Goal: Information Seeking & Learning: Find specific fact

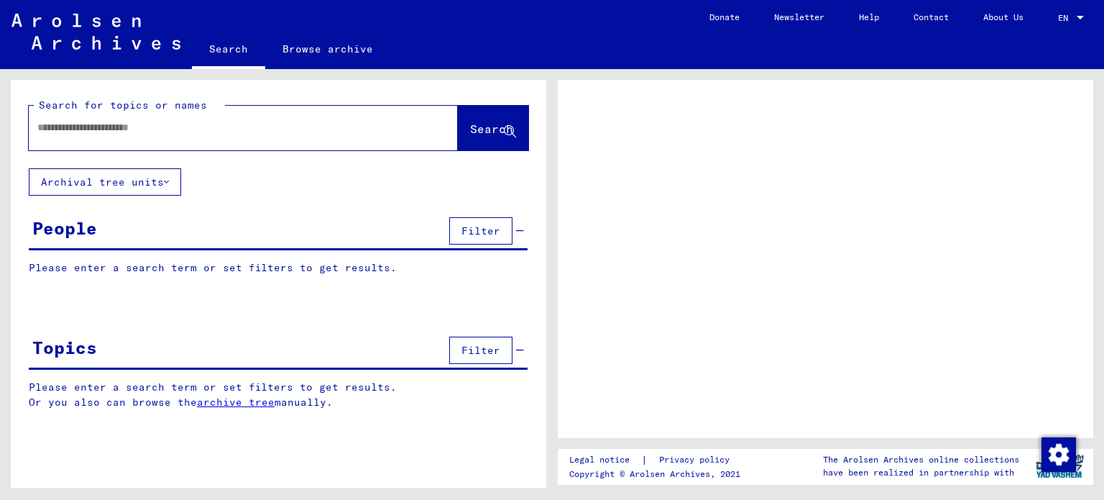
click at [185, 134] on input "text" at bounding box center [230, 127] width 386 height 15
type input "**********"
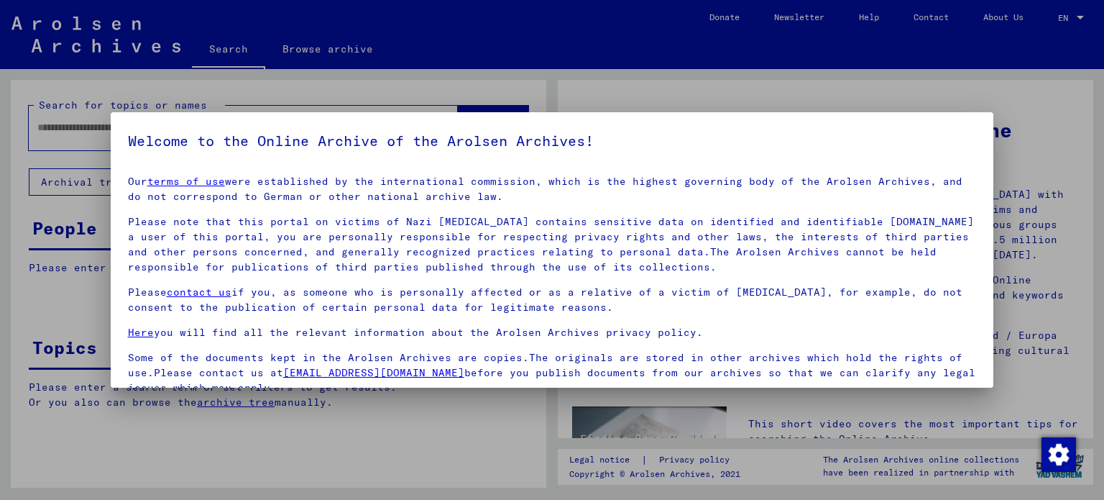
scroll to position [121, 0]
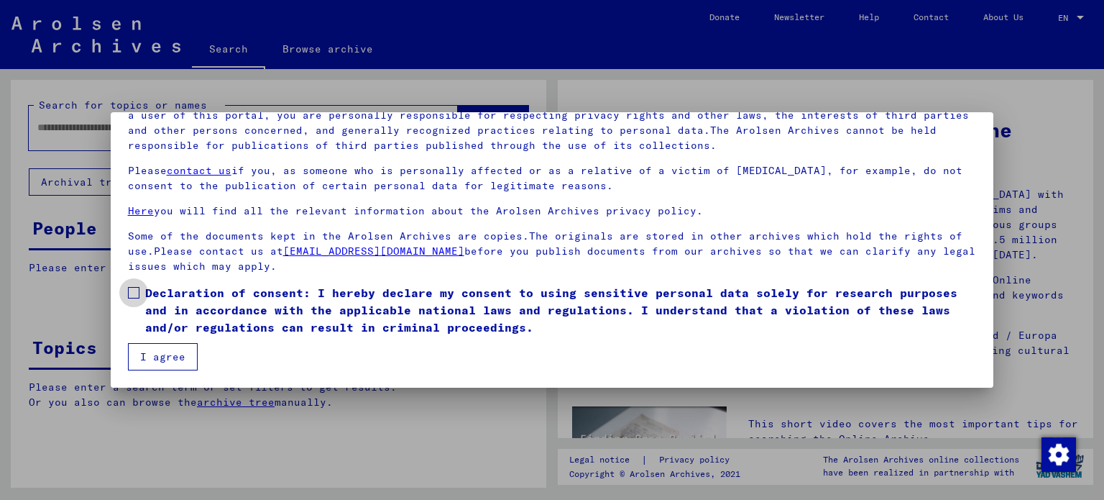
click at [135, 291] on span at bounding box center [134, 293] width 12 height 12
click at [152, 353] on button "I agree" at bounding box center [163, 356] width 70 height 27
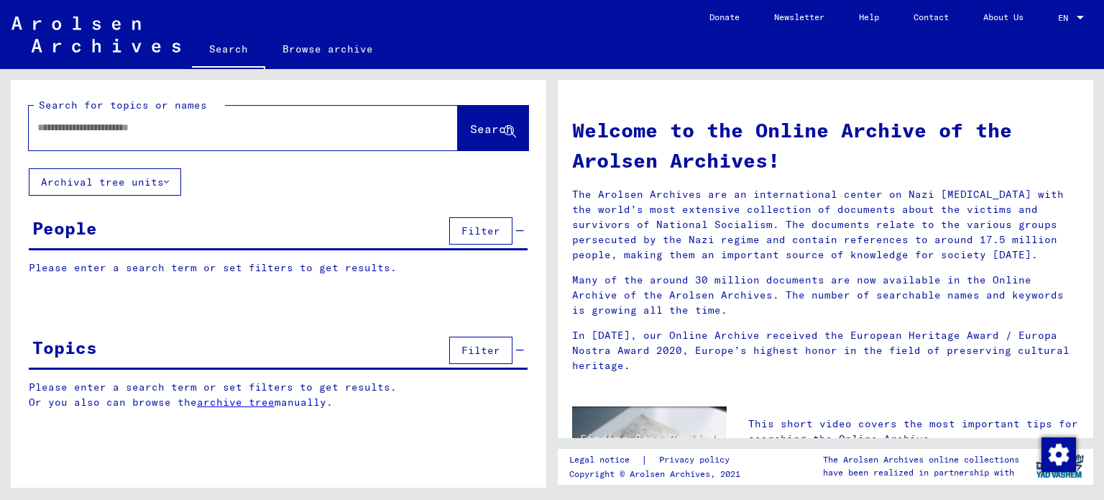
click at [245, 123] on input "text" at bounding box center [225, 127] width 377 height 15
click at [470, 127] on span "Search" at bounding box center [491, 128] width 43 height 14
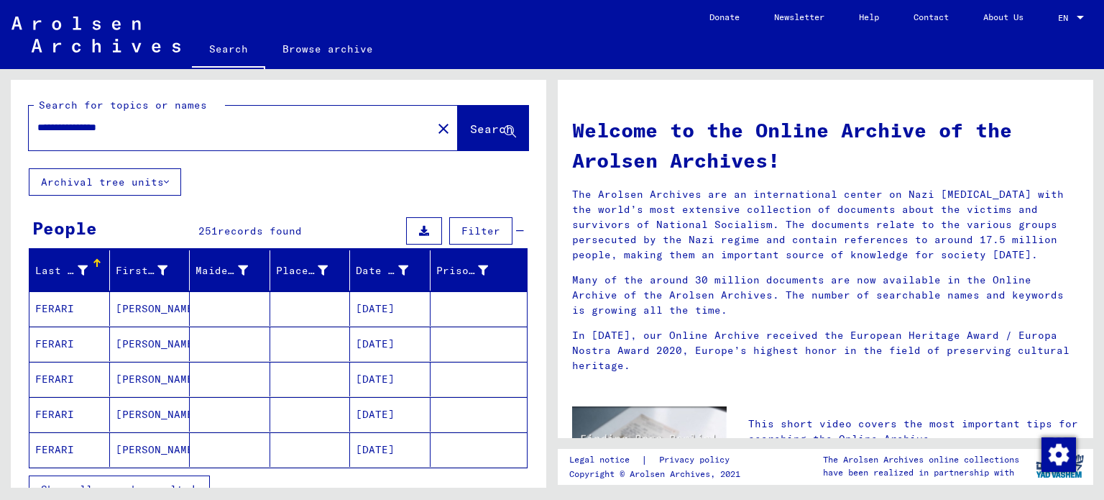
click at [191, 127] on input "**********" at bounding box center [225, 127] width 377 height 15
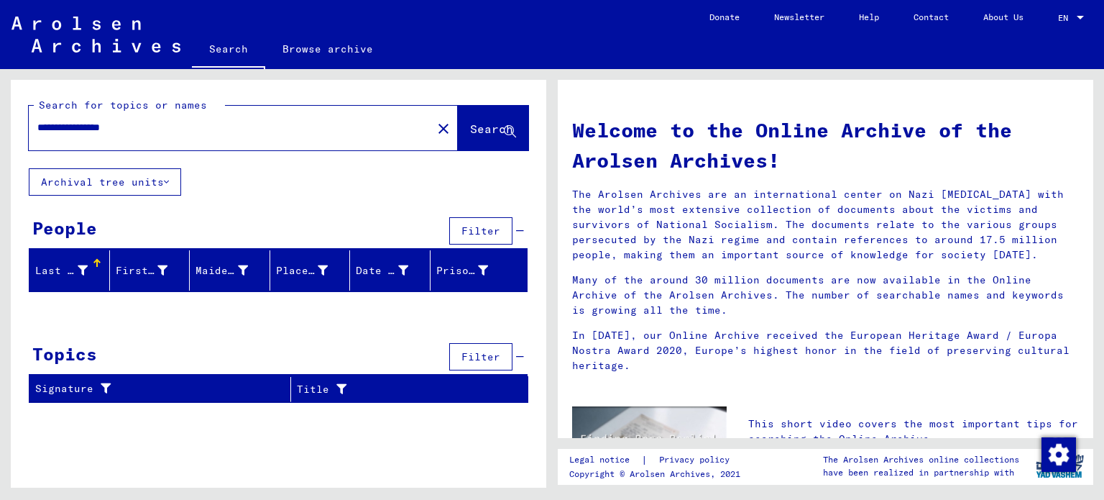
type input "**********"
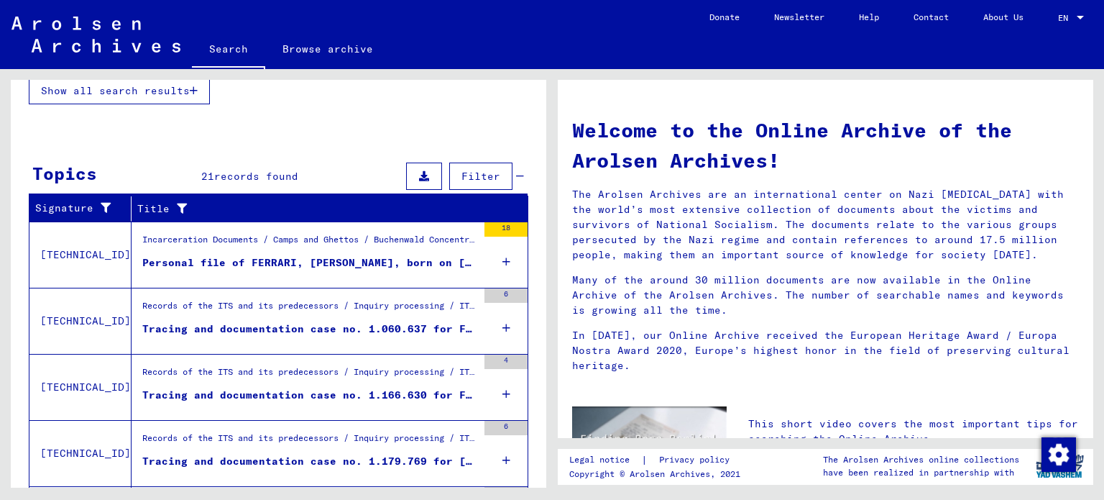
scroll to position [404, 0]
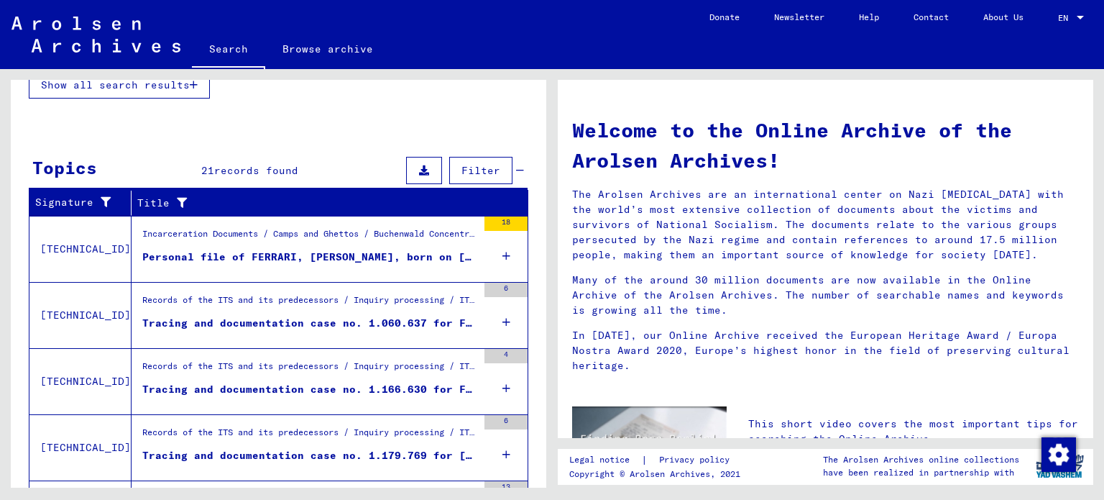
click at [364, 255] on div "Personal file of FERRARI, [PERSON_NAME], born on [DEMOGRAPHIC_DATA]" at bounding box center [309, 256] width 335 height 15
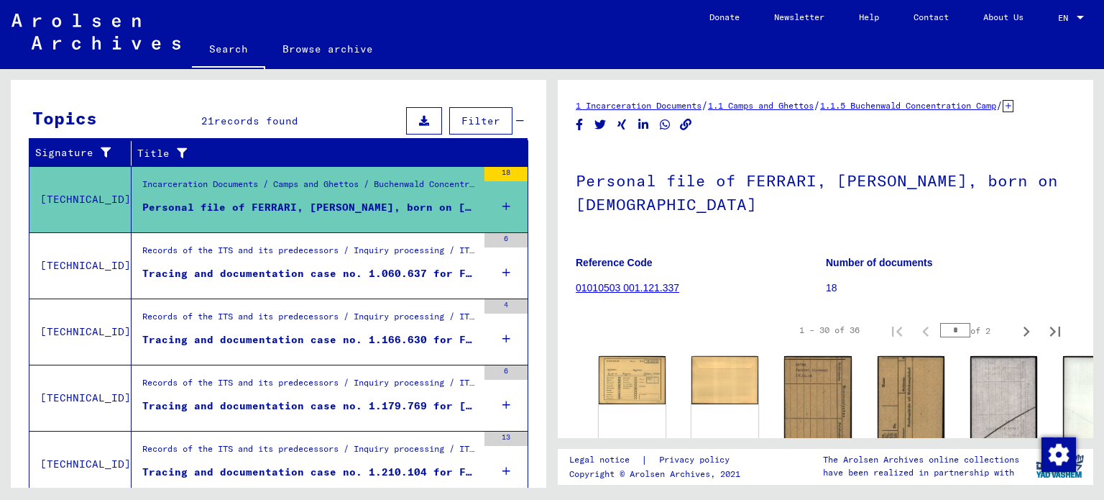
scroll to position [193, 0]
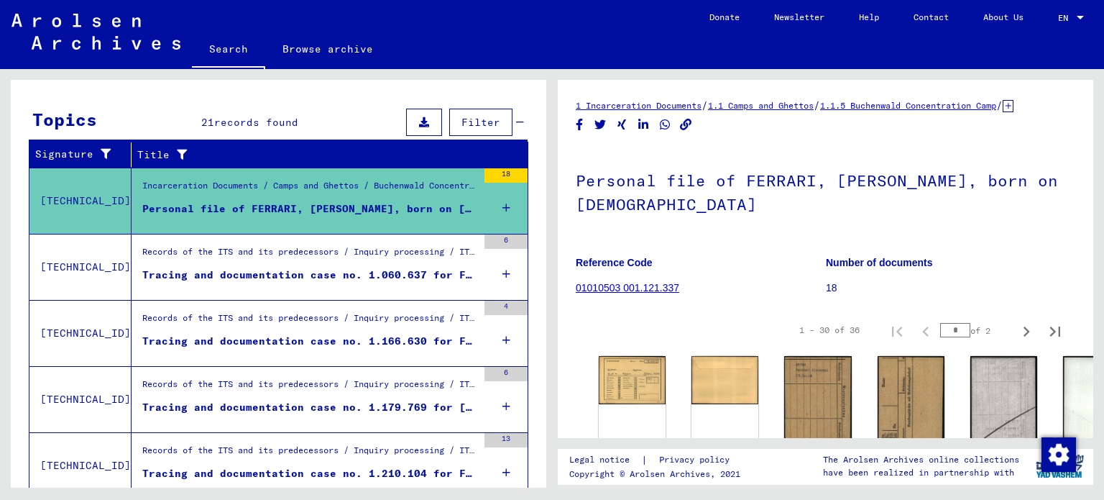
click at [302, 257] on div "Records of the ITS and its predecessors / Inquiry processing / ITS case files a…" at bounding box center [309, 255] width 335 height 20
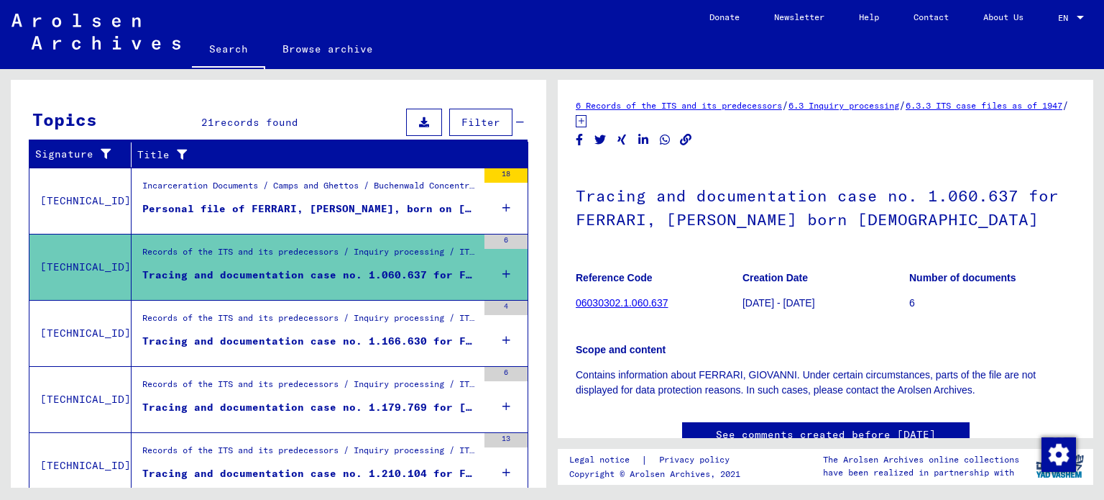
click at [495, 268] on mat-cell at bounding box center [479, 259] width 97 height 35
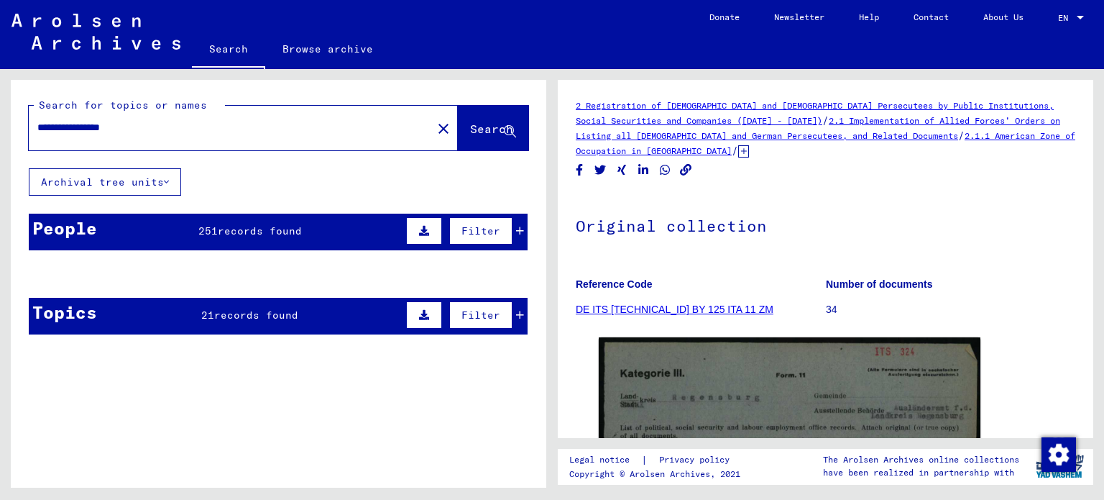
click at [240, 235] on span "records found" at bounding box center [260, 230] width 84 height 13
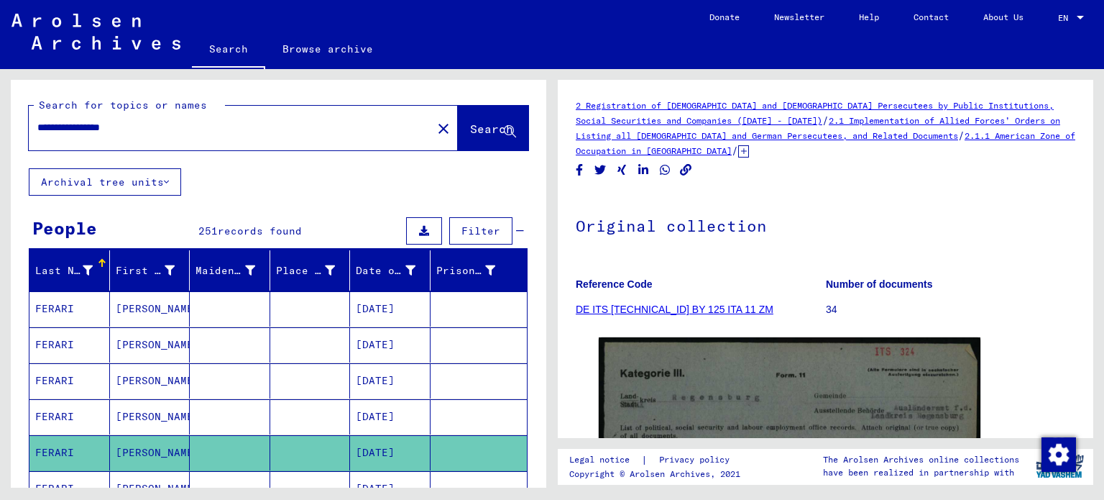
click at [259, 143] on div "**********" at bounding box center [226, 127] width 395 height 32
click at [449, 227] on button "Filter" at bounding box center [480, 230] width 63 height 27
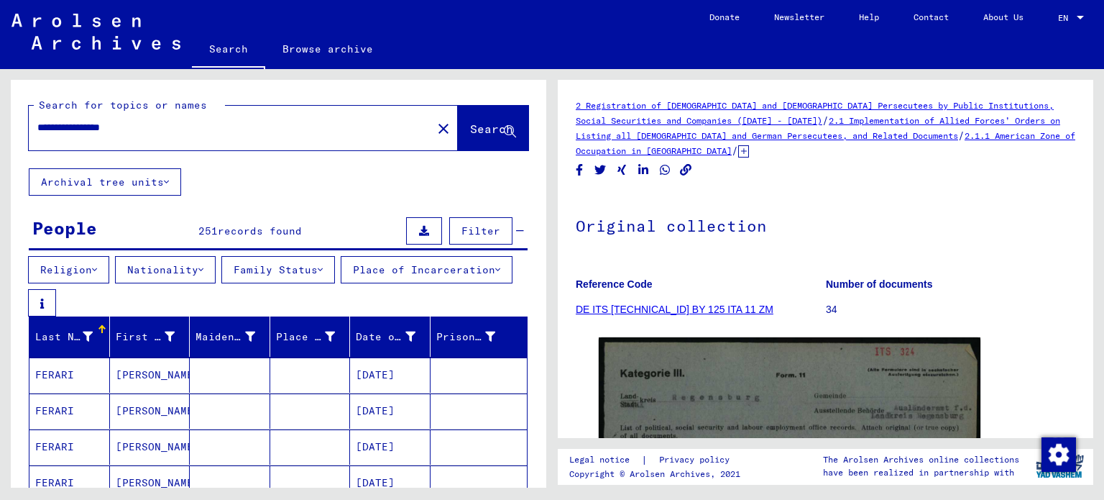
click at [341, 283] on button "Place of Incarceration" at bounding box center [427, 269] width 172 height 27
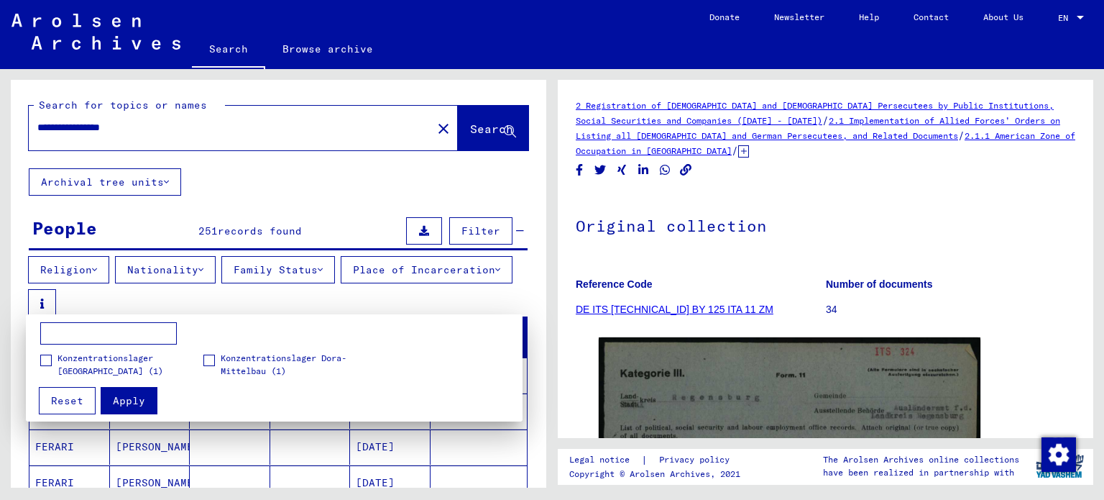
click at [183, 297] on div at bounding box center [552, 250] width 1104 height 500
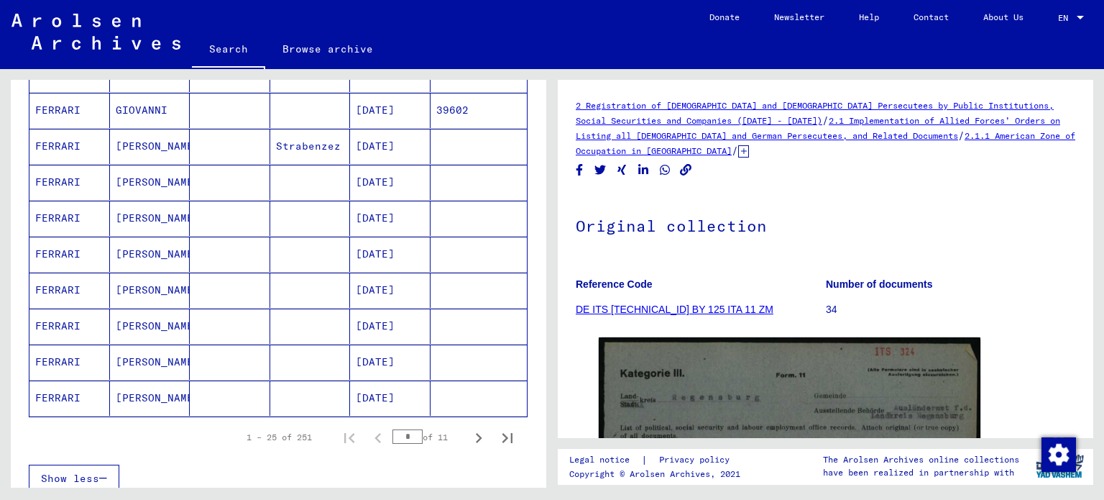
scroll to position [894, 0]
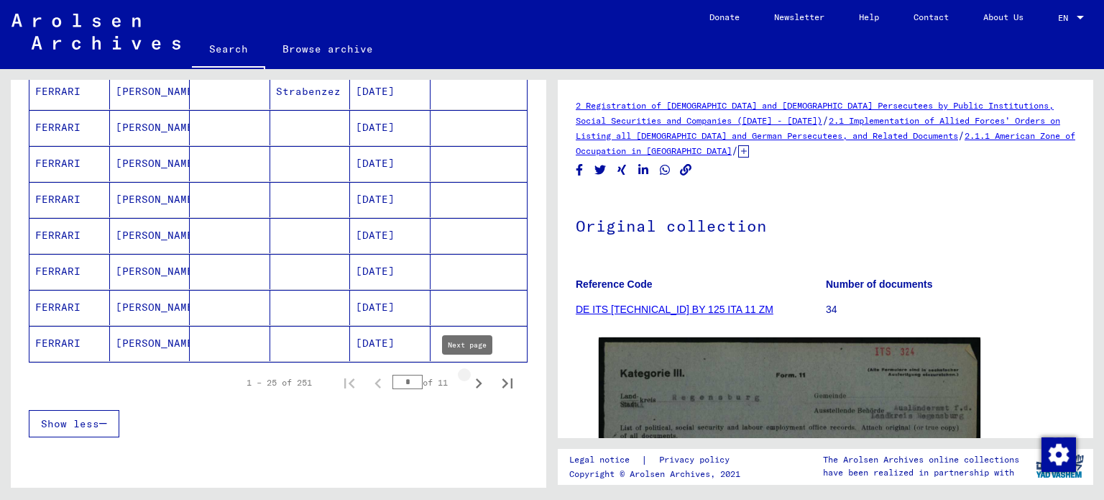
click at [469, 382] on icon "Next page" at bounding box center [479, 383] width 20 height 20
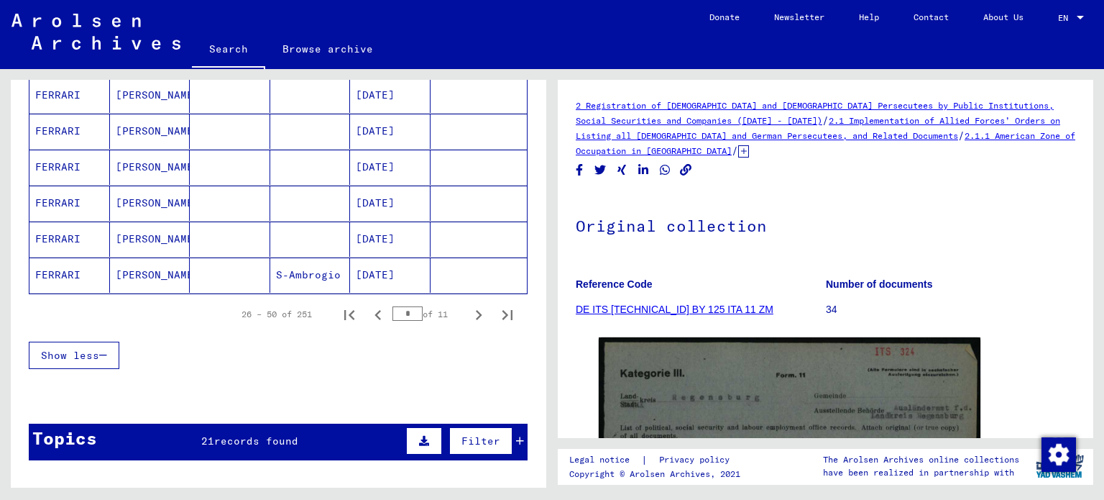
scroll to position [966, 0]
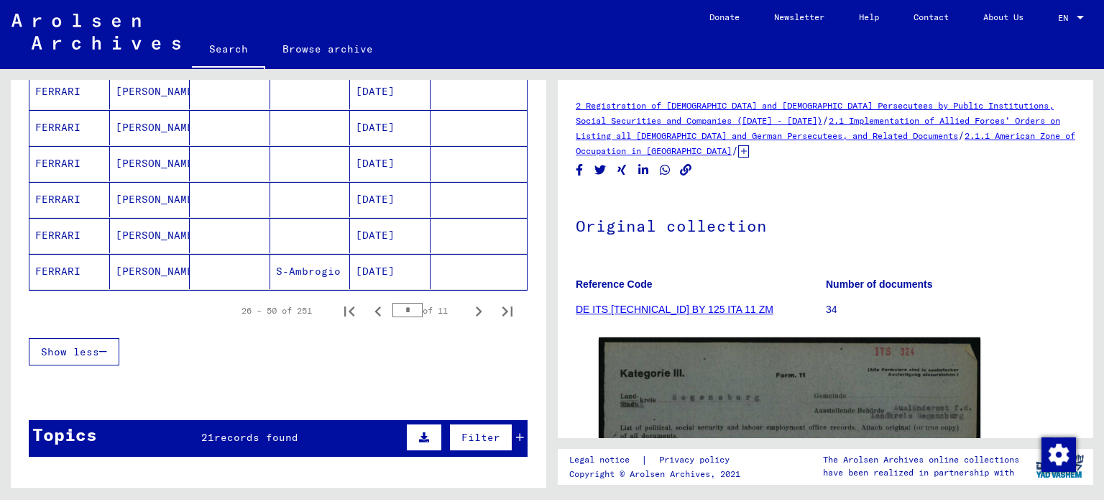
click at [68, 234] on mat-cell "FERRARI" at bounding box center [69, 235] width 81 height 35
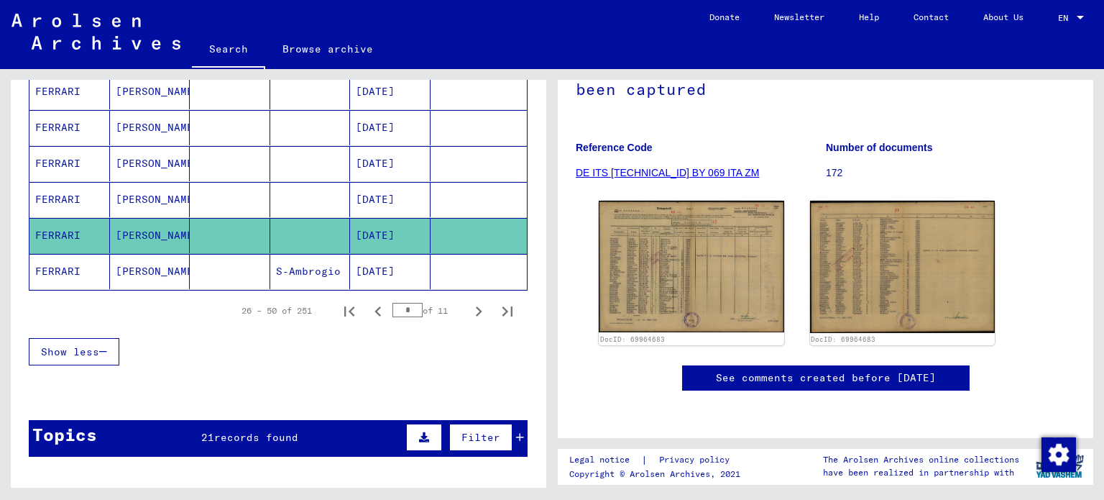
scroll to position [74, 0]
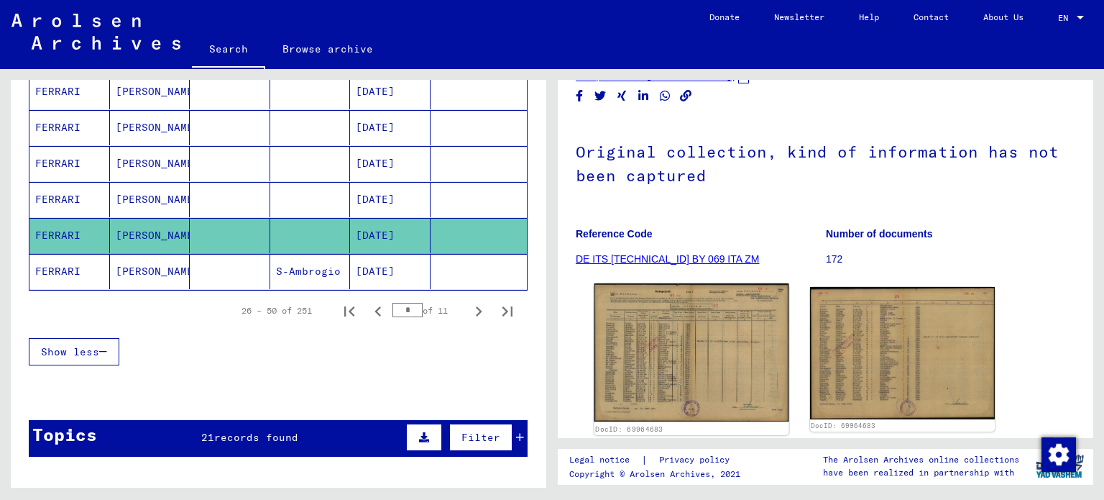
click at [701, 350] on img at bounding box center [692, 352] width 194 height 138
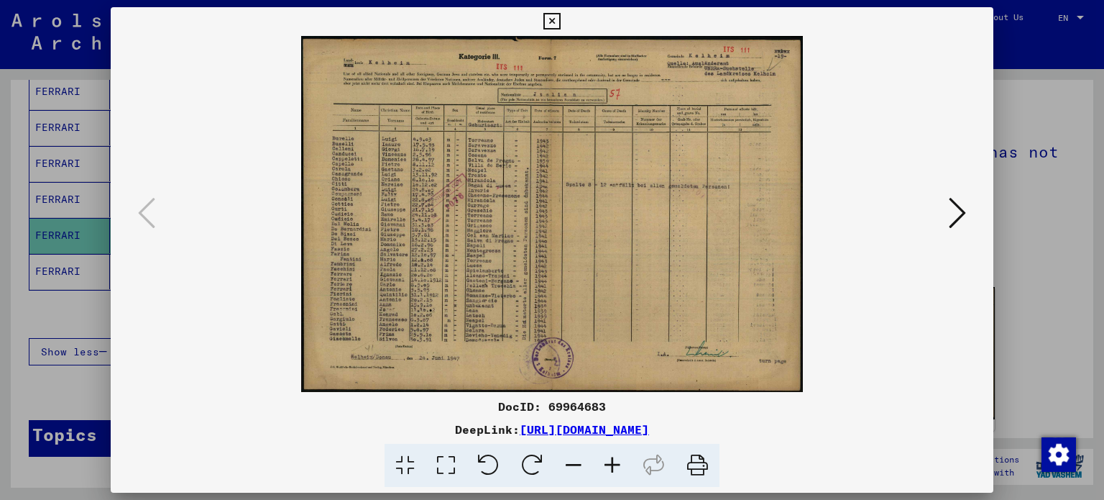
click at [618, 462] on icon at bounding box center [612, 466] width 39 height 44
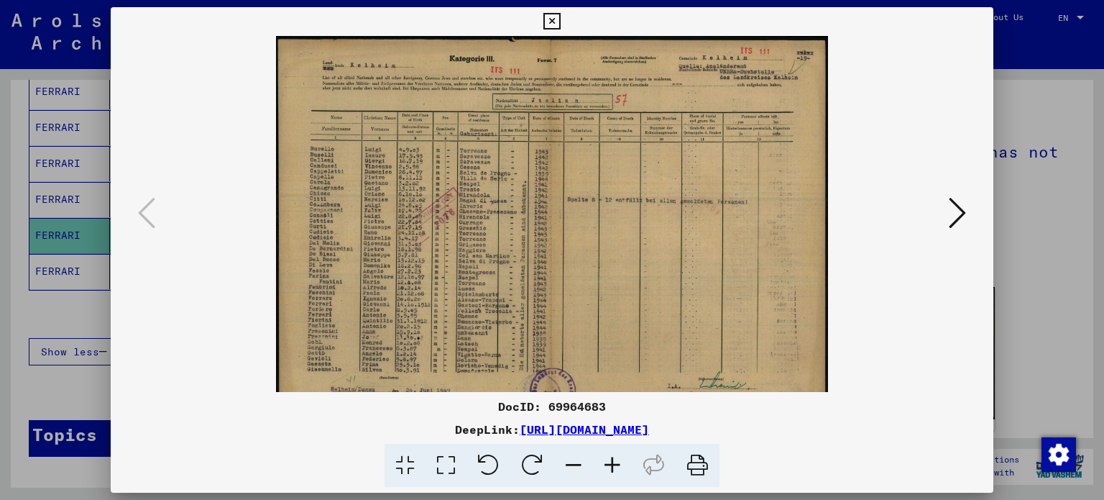
click at [618, 462] on icon at bounding box center [612, 466] width 39 height 44
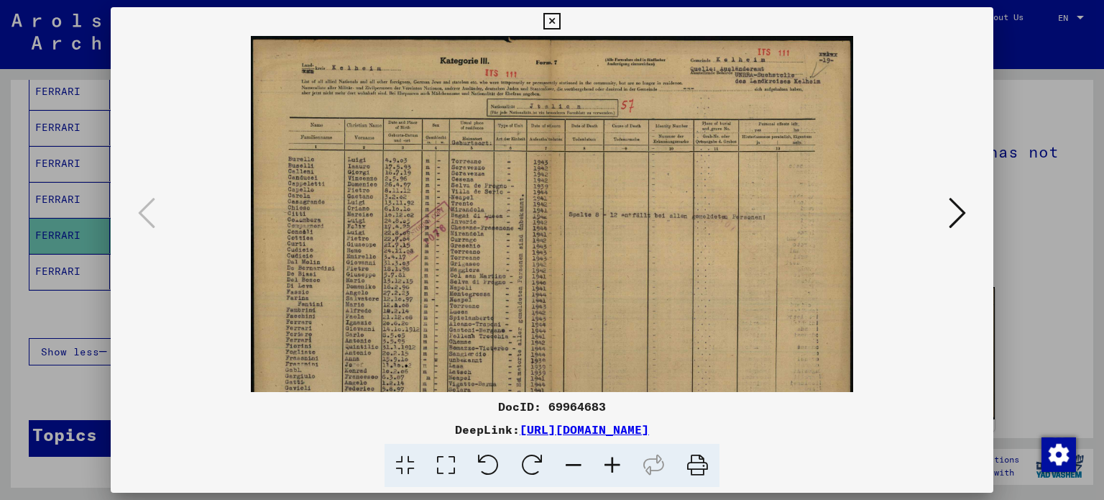
scroll to position [72, 0]
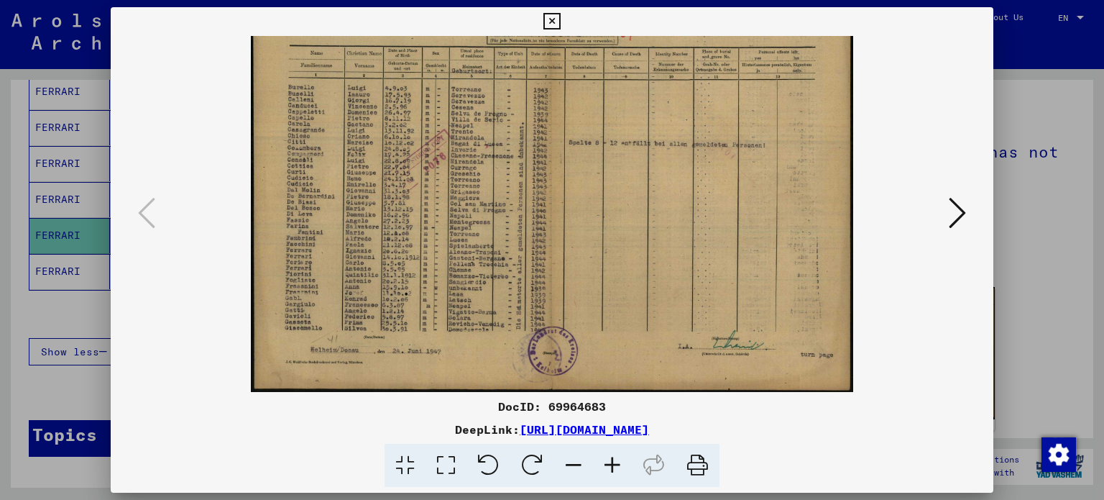
drag, startPoint x: 518, startPoint y: 346, endPoint x: 504, endPoint y: 193, distance: 153.0
click at [504, 193] on img at bounding box center [552, 178] width 603 height 428
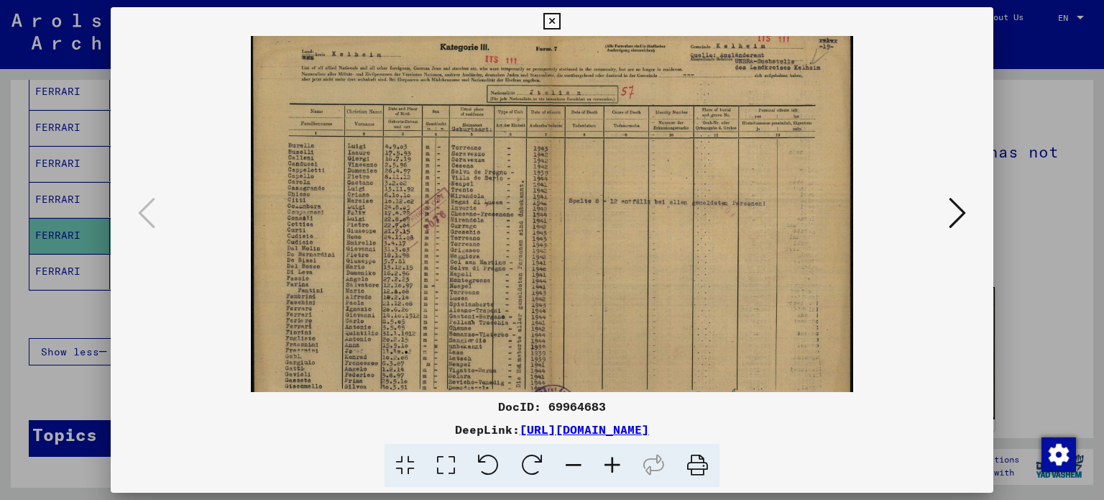
scroll to position [0, 0]
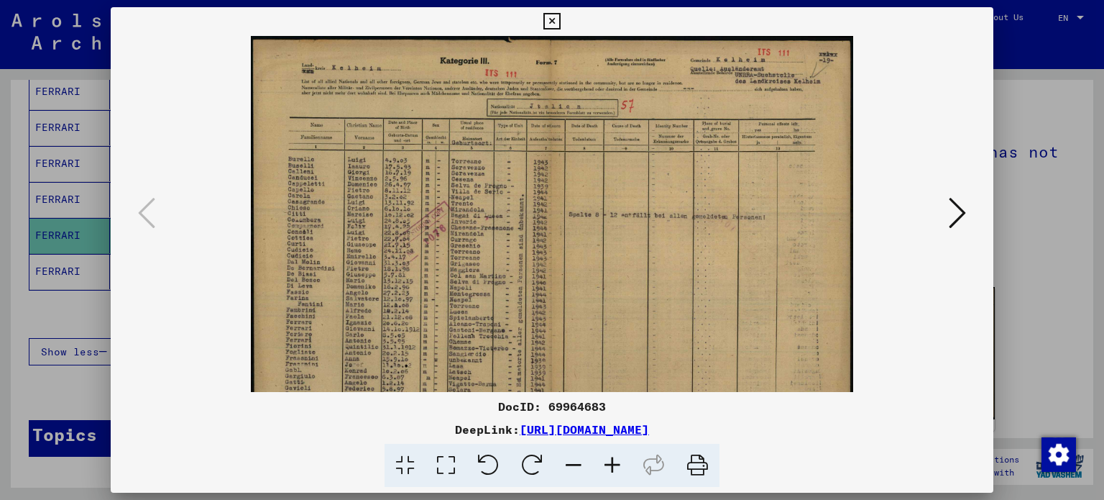
drag, startPoint x: 386, startPoint y: 293, endPoint x: 398, endPoint y: 452, distance: 159.3
click at [398, 452] on div "DocID: 69964683 DeepLink: [URL][DOMAIN_NAME]" at bounding box center [552, 247] width 883 height 480
click at [608, 462] on icon at bounding box center [612, 466] width 39 height 44
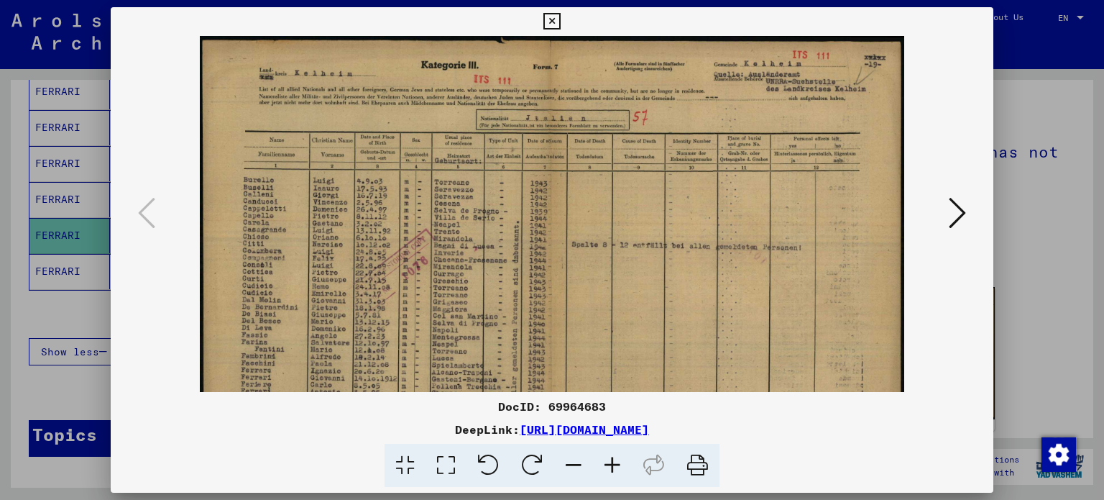
click at [608, 462] on icon at bounding box center [612, 466] width 39 height 44
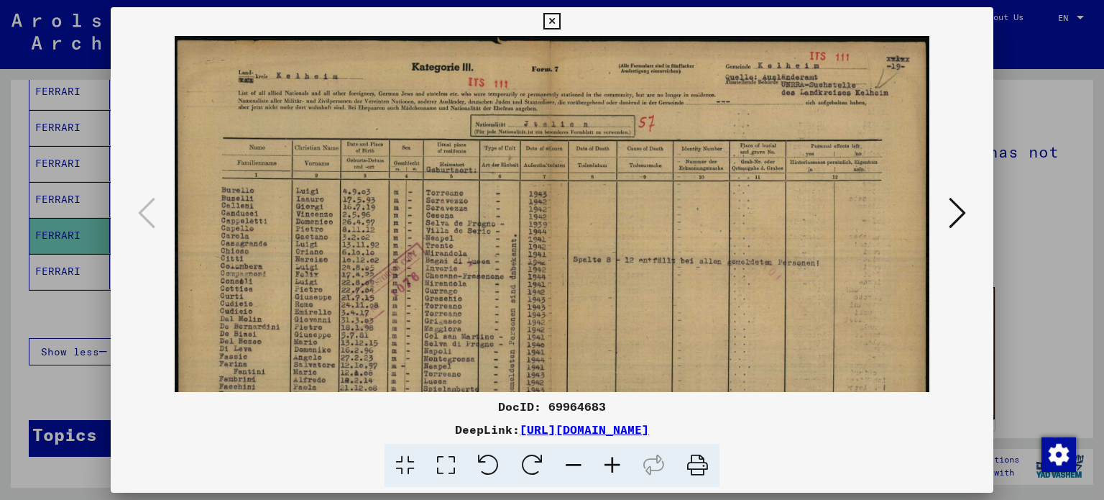
click at [608, 462] on icon at bounding box center [612, 466] width 39 height 44
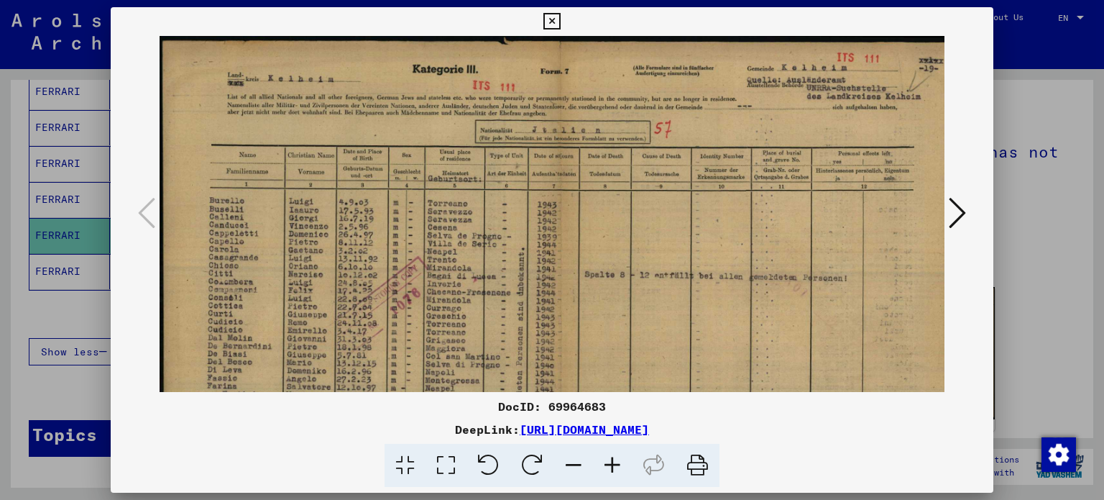
click at [608, 462] on icon at bounding box center [612, 466] width 39 height 44
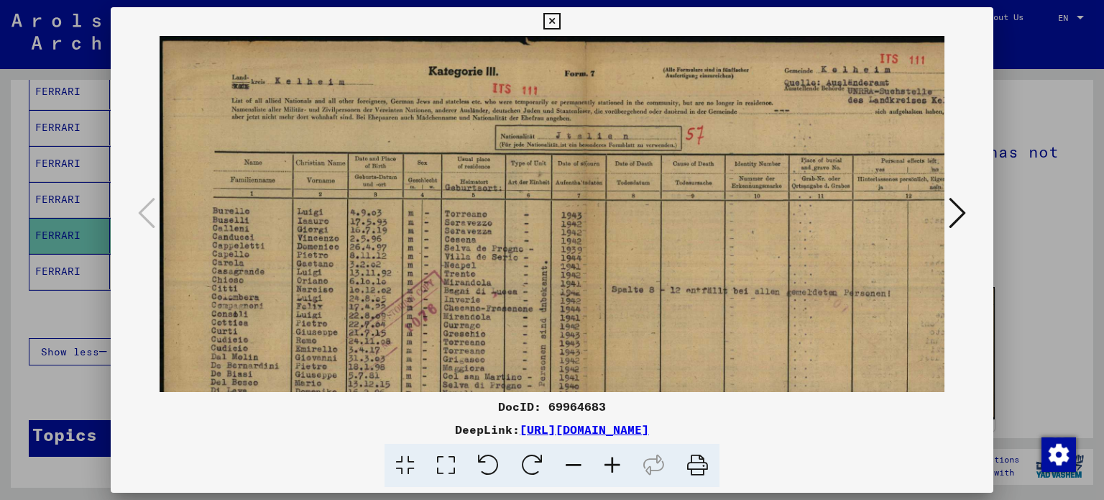
click at [608, 462] on icon at bounding box center [612, 466] width 39 height 44
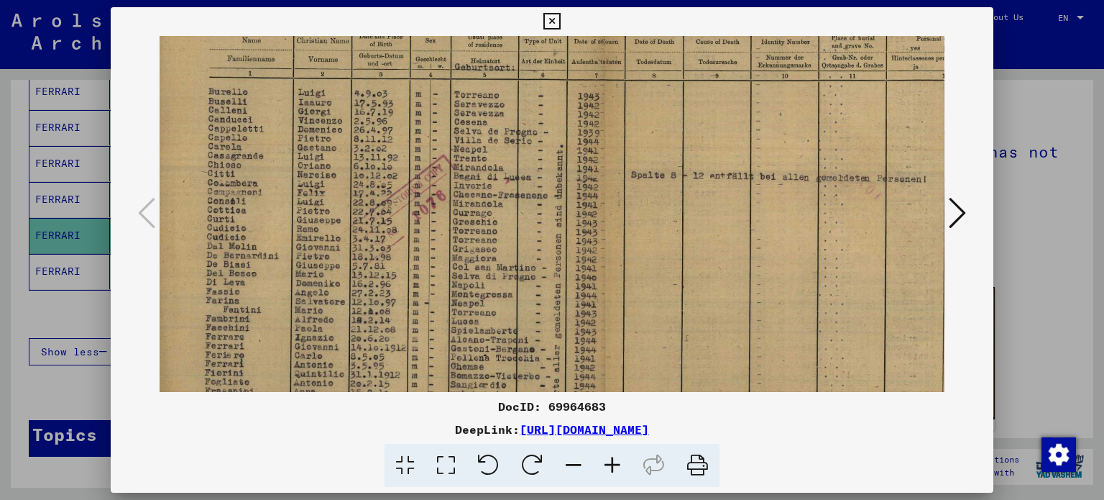
drag, startPoint x: 662, startPoint y: 293, endPoint x: 656, endPoint y: 165, distance: 128.1
click at [656, 165] on img at bounding box center [605, 228] width 907 height 643
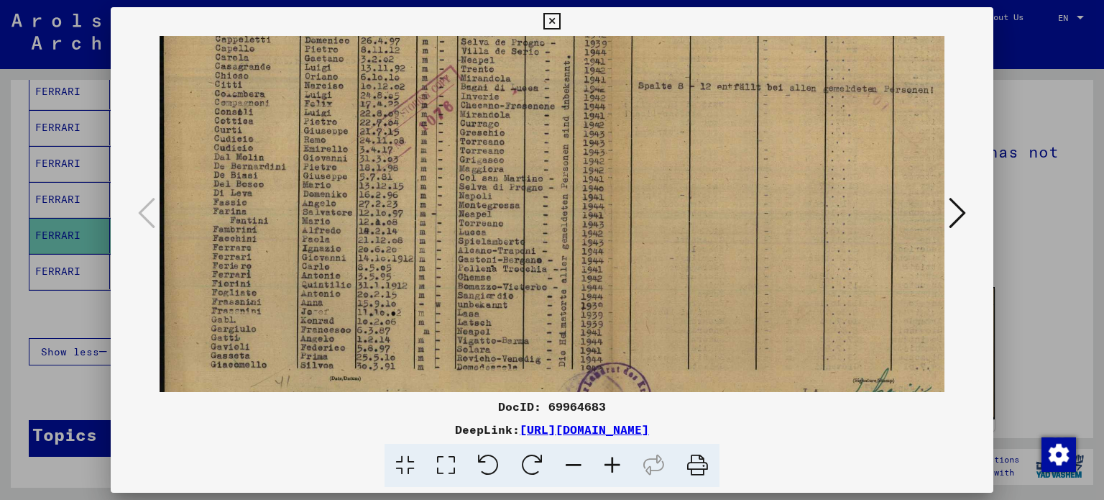
scroll to position [288, 0]
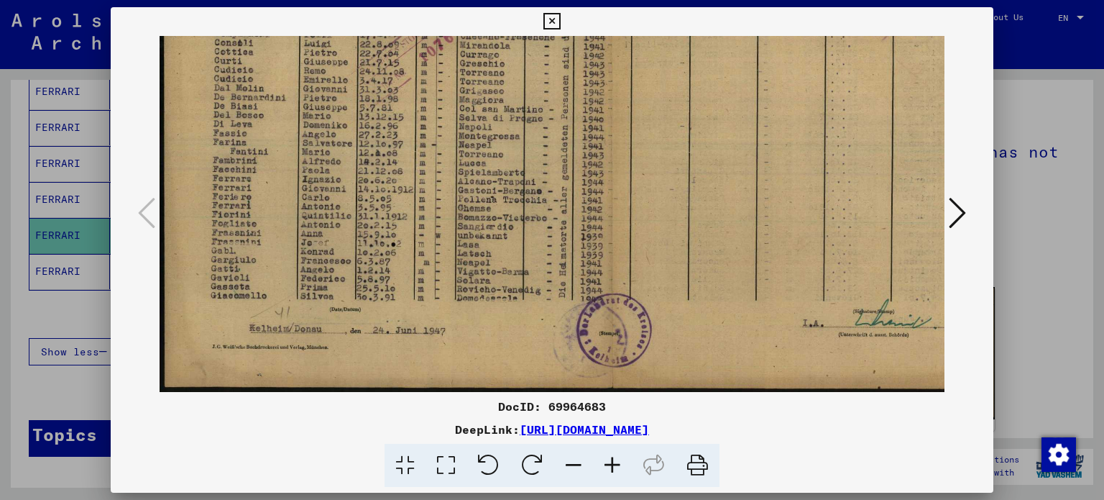
drag, startPoint x: 630, startPoint y: 351, endPoint x: 694, endPoint y: 139, distance: 220.8
click at [694, 139] on img at bounding box center [613, 69] width 907 height 643
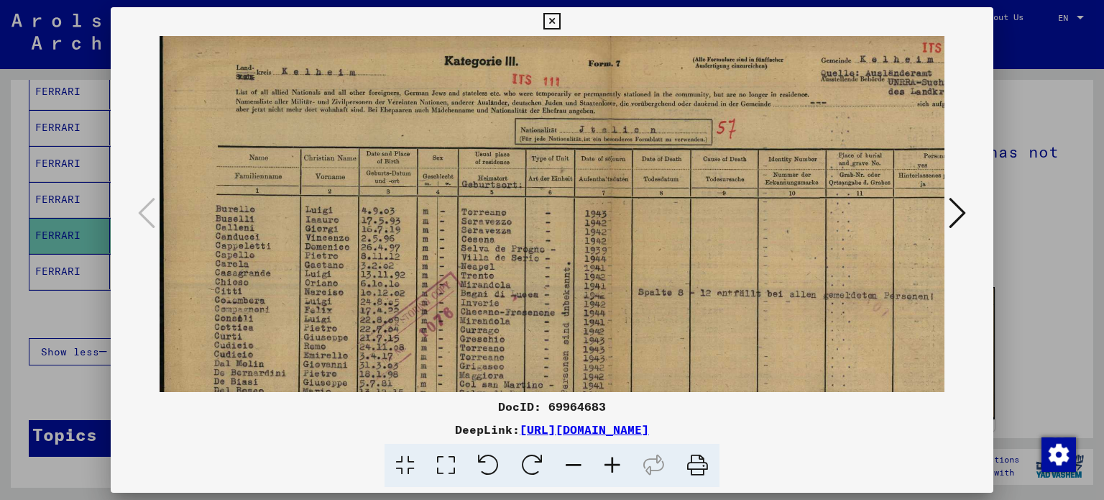
scroll to position [0, 0]
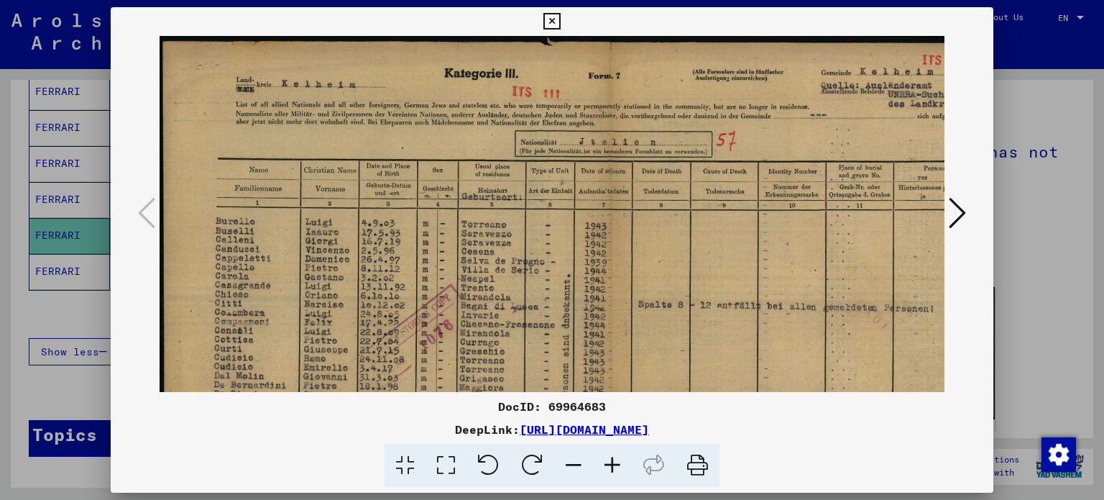
drag, startPoint x: 487, startPoint y: 106, endPoint x: 513, endPoint y: 419, distance: 313.8
click at [513, 419] on div "DocID: 69964683 DeepLink: [URL][DOMAIN_NAME]" at bounding box center [552, 247] width 883 height 480
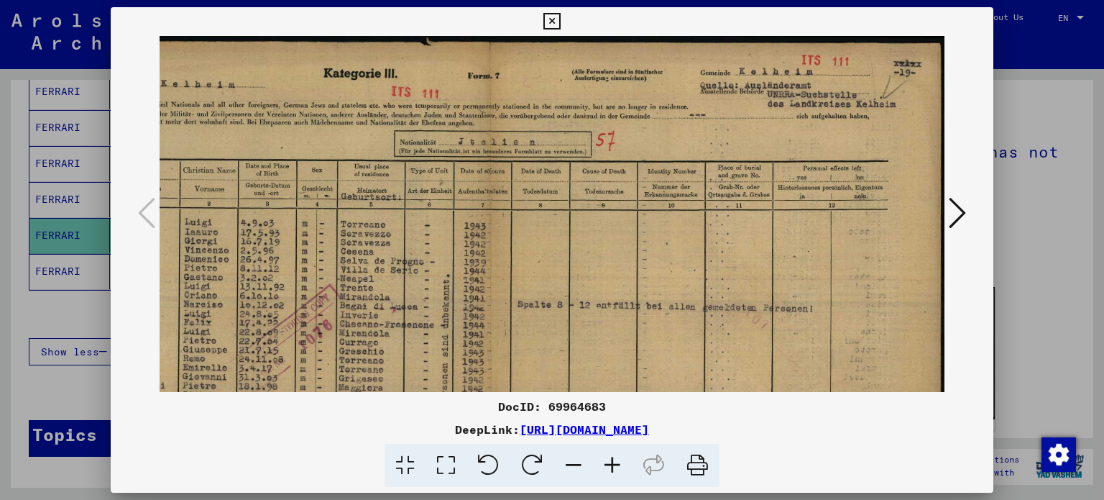
drag, startPoint x: 630, startPoint y: 199, endPoint x: 407, endPoint y: 215, distance: 223.4
click at [407, 215] on img at bounding box center [492, 357] width 907 height 643
click at [555, 21] on icon at bounding box center [551, 21] width 17 height 17
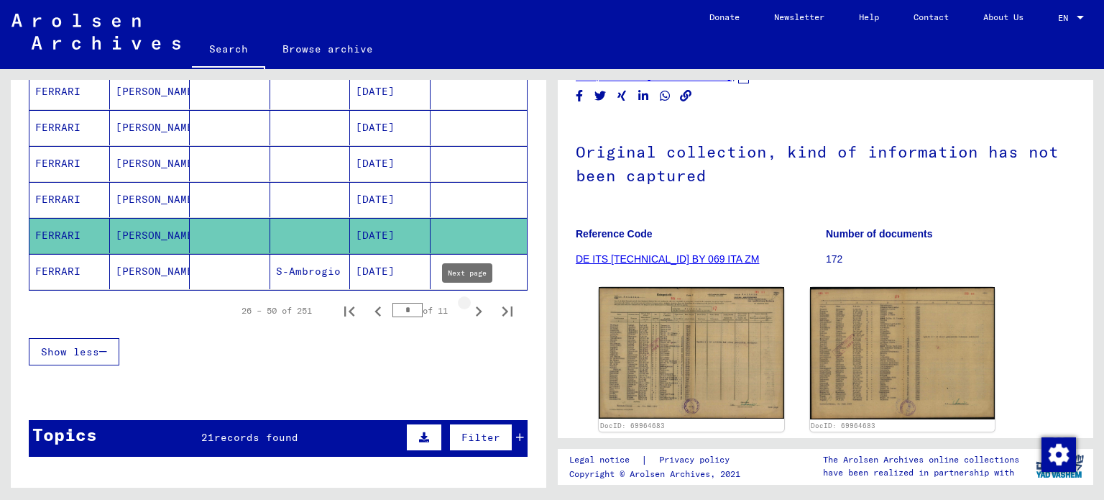
click at [469, 310] on icon "Next page" at bounding box center [479, 311] width 20 height 20
type input "*"
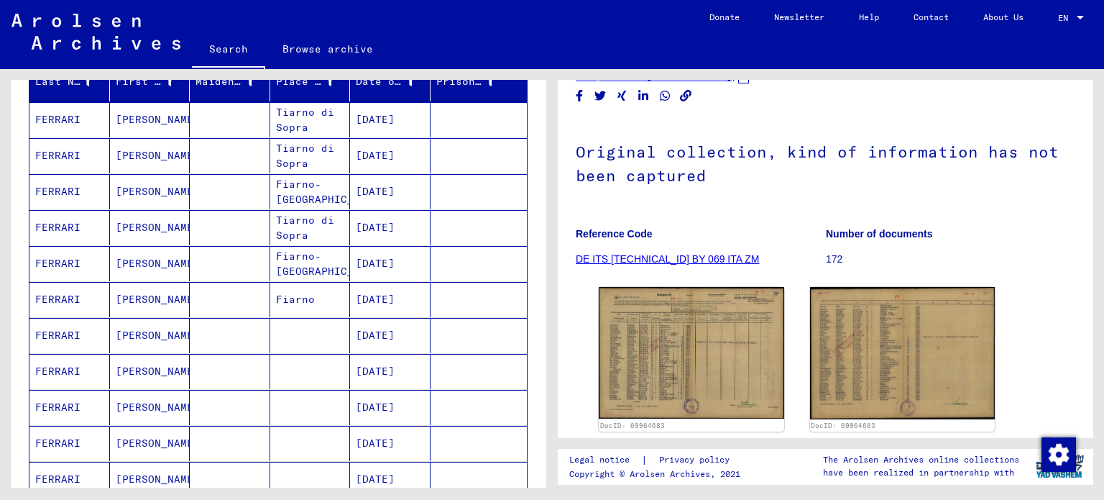
scroll to position [0, 0]
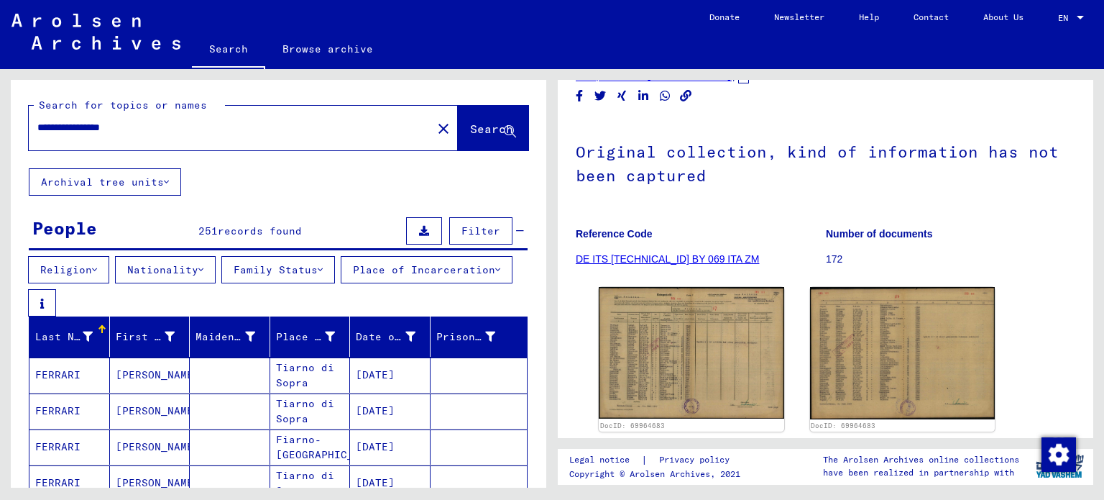
click at [142, 24] on img at bounding box center [96, 32] width 169 height 36
